Goal: Navigation & Orientation: Find specific page/section

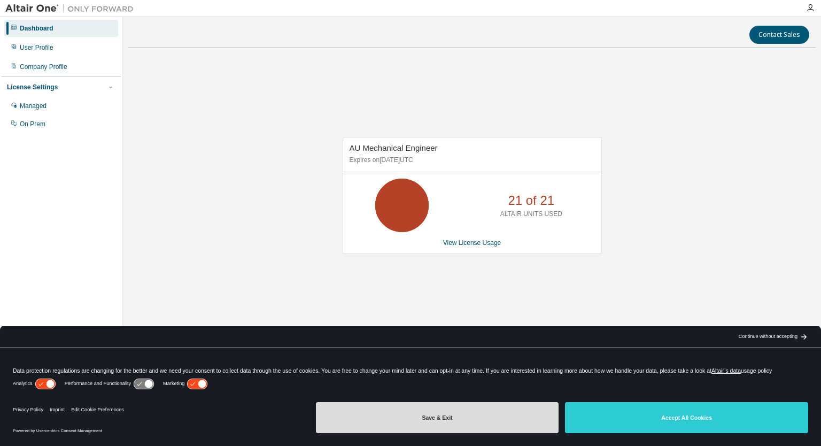
click at [388, 413] on button "Save & Exit" at bounding box center [437, 417] width 243 height 31
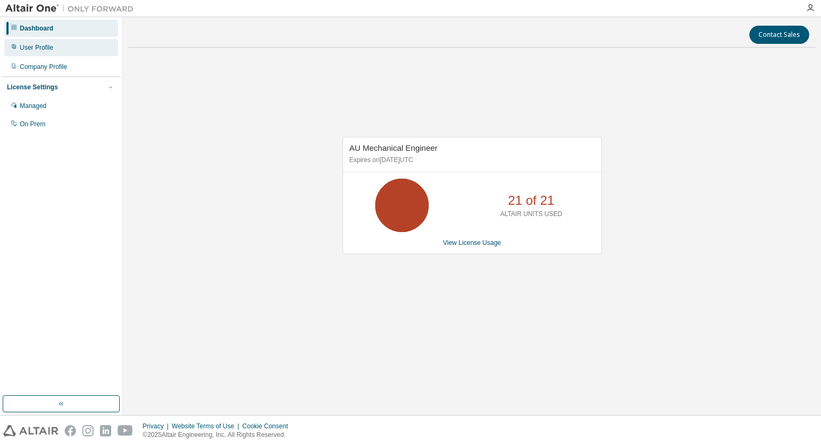
click at [45, 45] on div "User Profile" at bounding box center [37, 47] width 34 height 9
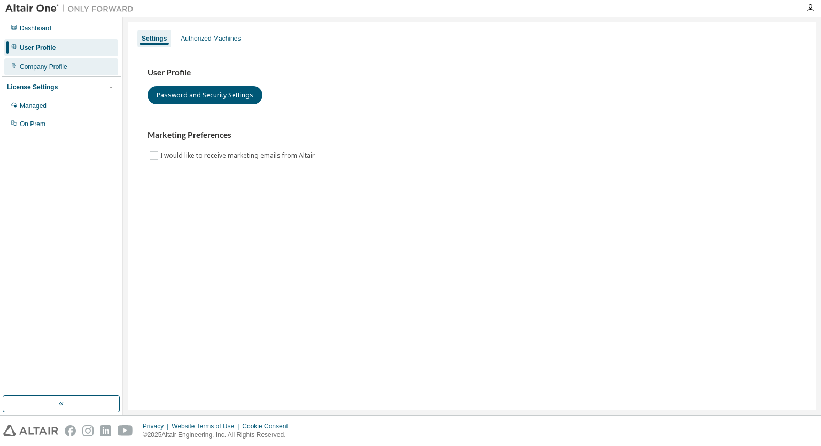
click at [50, 73] on div "Company Profile" at bounding box center [61, 66] width 114 height 17
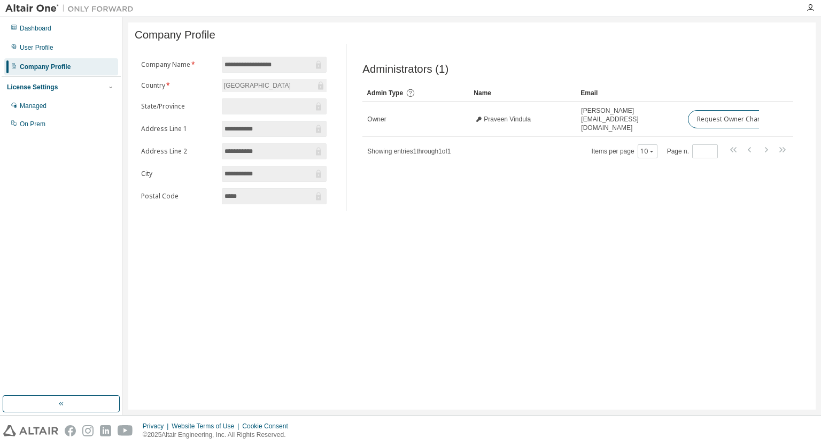
click at [512, 268] on div "**********" at bounding box center [471, 215] width 687 height 387
click at [36, 109] on div "Managed" at bounding box center [33, 106] width 27 height 9
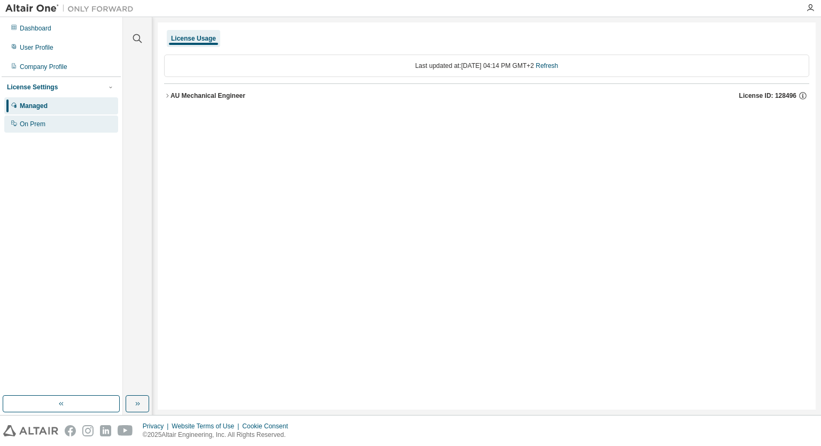
click at [33, 129] on div "On Prem" at bounding box center [61, 123] width 114 height 17
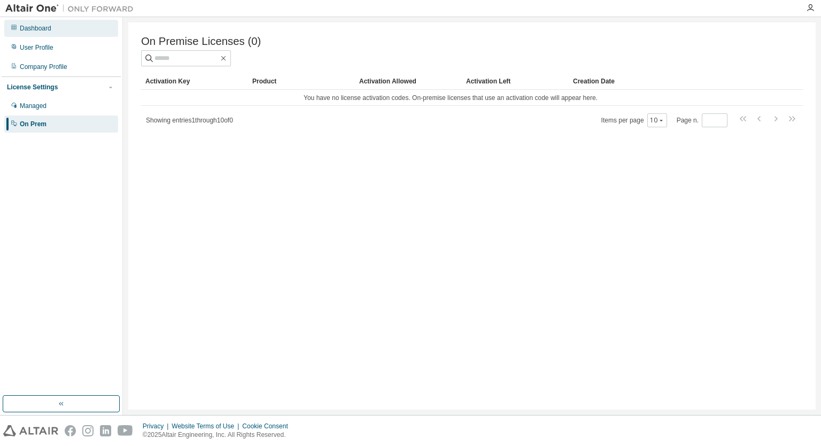
click at [36, 35] on div "Dashboard" at bounding box center [61, 28] width 114 height 17
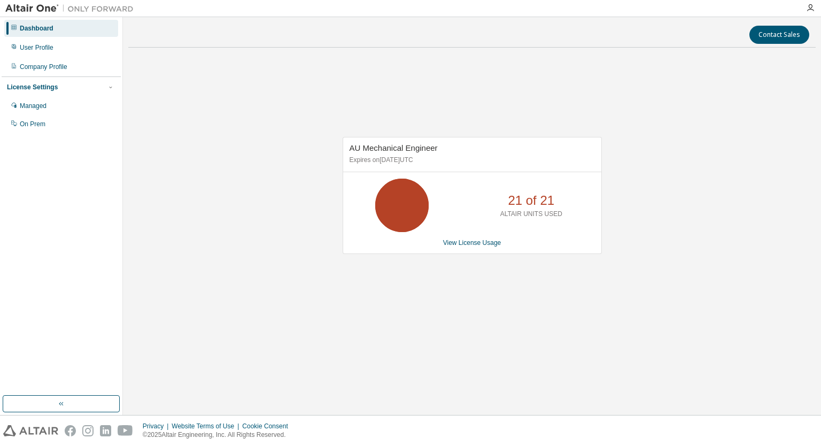
click at [413, 193] on icon at bounding box center [402, 205] width 27 height 27
click at [474, 243] on link "View License Usage" at bounding box center [472, 242] width 58 height 7
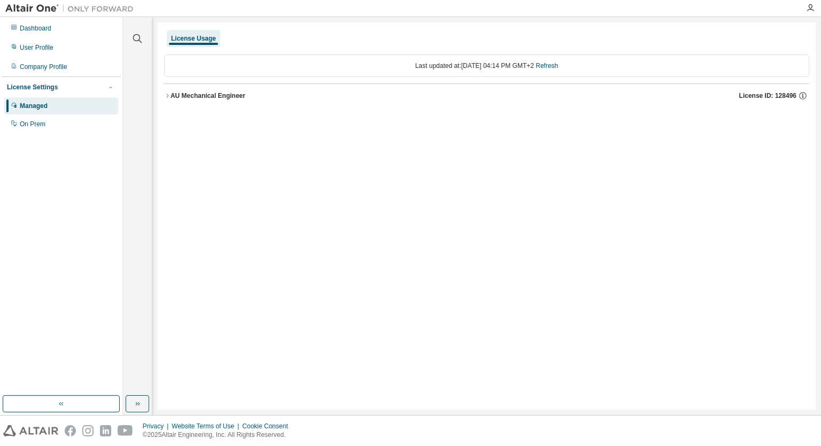
click at [168, 95] on icon "button" at bounding box center [167, 95] width 6 height 6
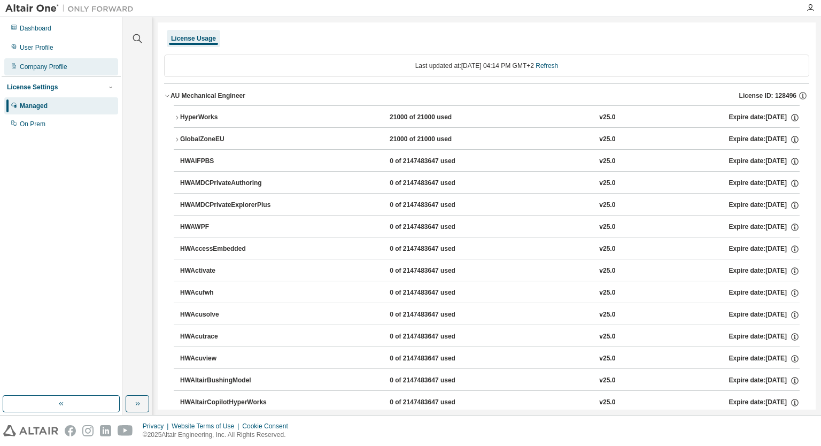
click at [48, 73] on div "Company Profile" at bounding box center [61, 66] width 114 height 17
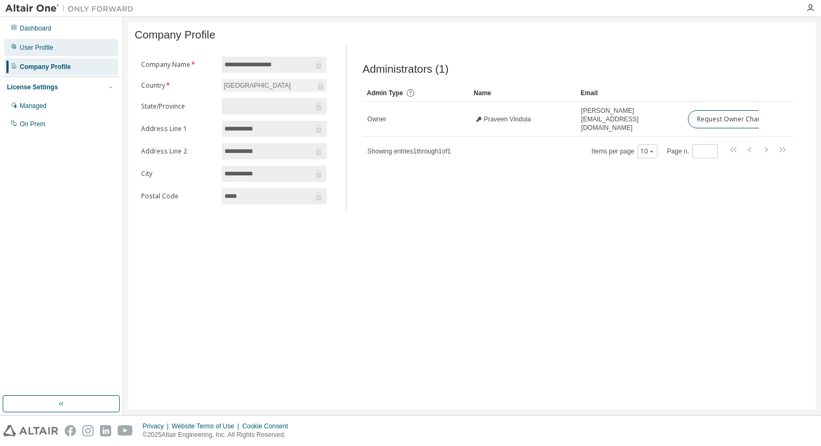
click at [47, 52] on div "User Profile" at bounding box center [61, 47] width 114 height 17
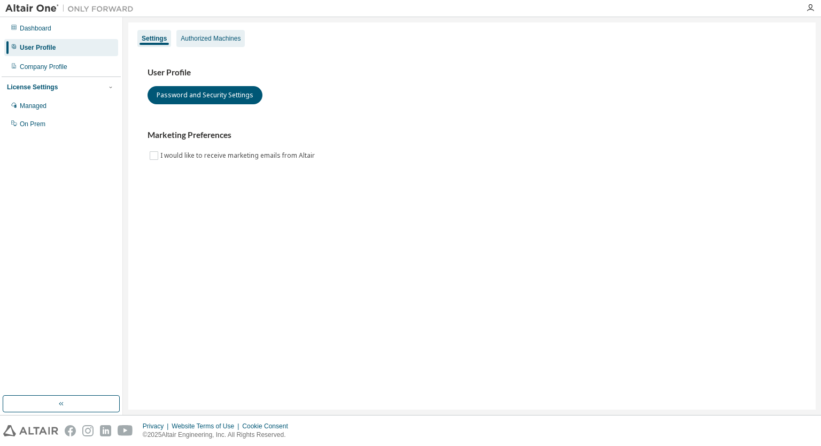
click at [235, 44] on div "Authorized Machines" at bounding box center [210, 38] width 68 height 17
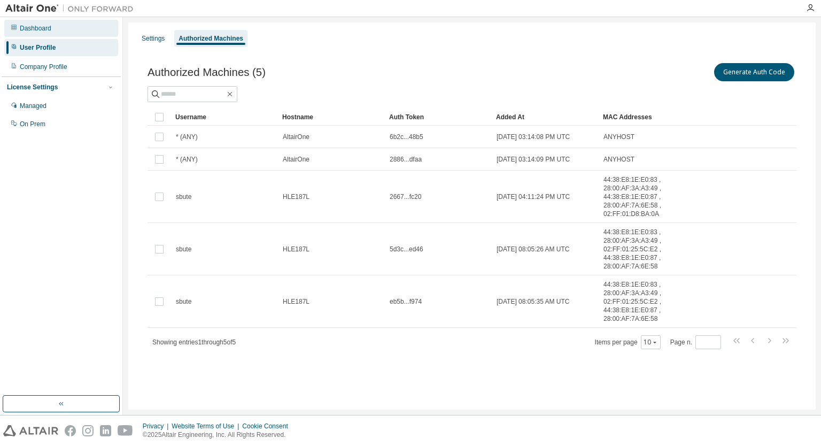
click at [24, 23] on div "Dashboard" at bounding box center [61, 28] width 114 height 17
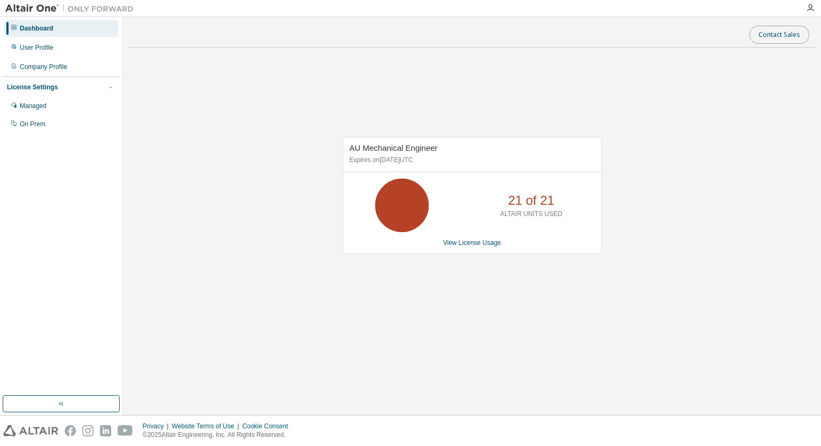
click at [787, 41] on button "Contact Sales" at bounding box center [779, 35] width 60 height 18
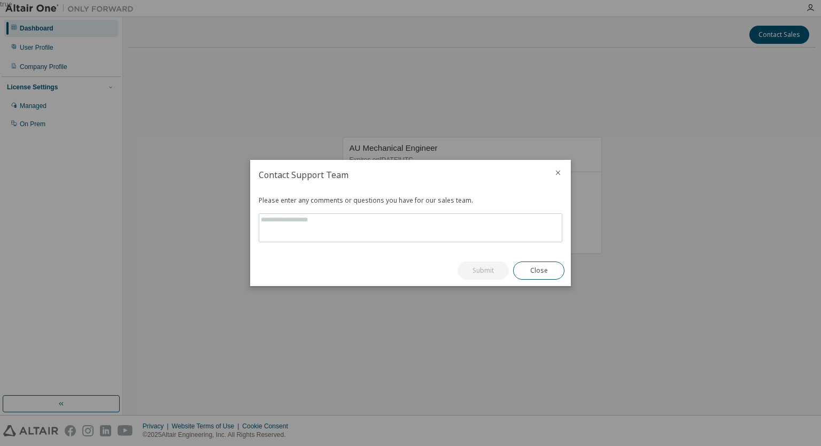
click at [555, 171] on icon "close" at bounding box center [558, 172] width 9 height 9
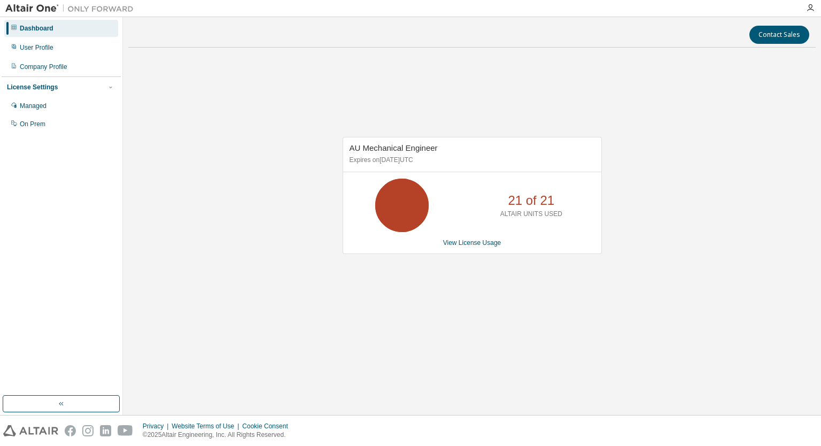
click at [398, 202] on icon at bounding box center [402, 205] width 27 height 27
